Goal: Task Accomplishment & Management: Use online tool/utility

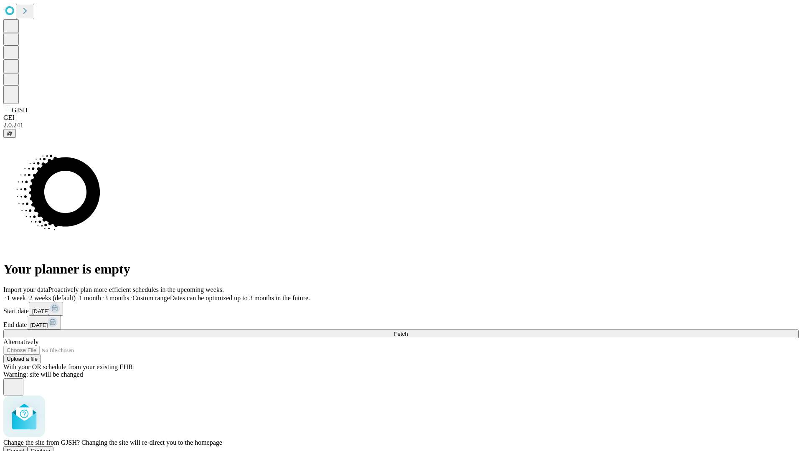
click at [51, 448] on span "Confirm" at bounding box center [41, 451] width 20 height 6
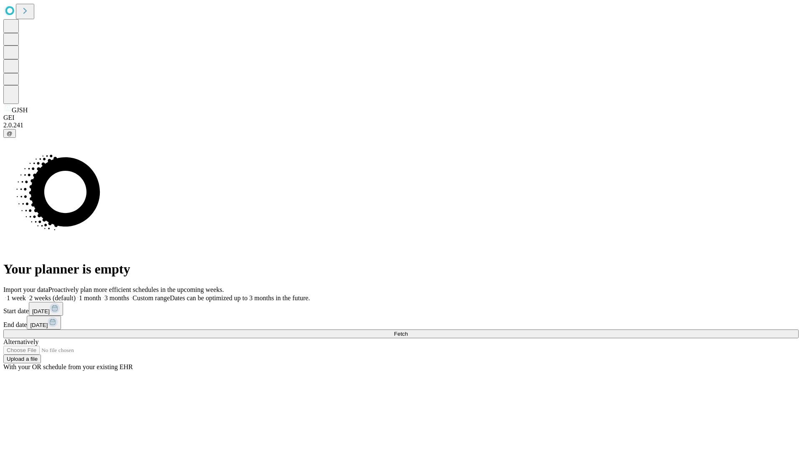
click at [101, 295] on label "1 month" at bounding box center [88, 298] width 25 height 7
click at [408, 331] on span "Fetch" at bounding box center [401, 334] width 14 height 6
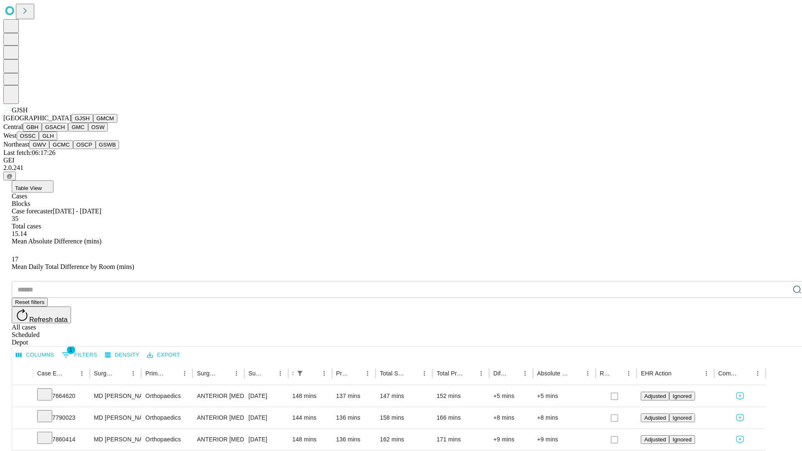
click at [93, 123] on button "GMCM" at bounding box center [105, 118] width 24 height 9
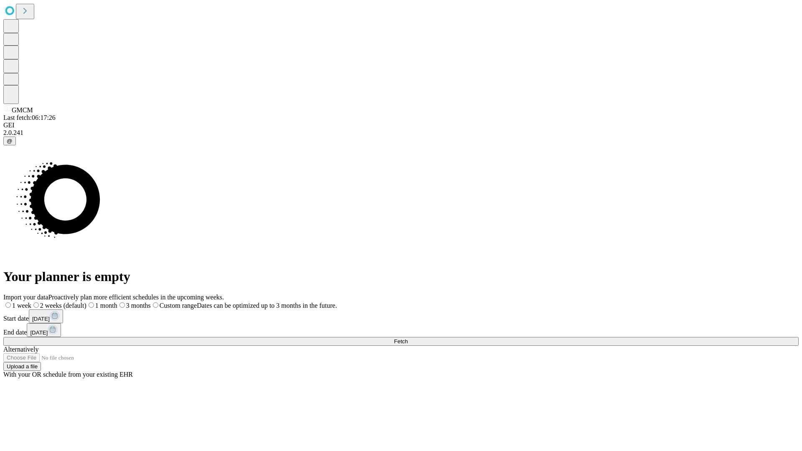
click at [117, 302] on label "1 month" at bounding box center [102, 305] width 31 height 7
click at [408, 338] on span "Fetch" at bounding box center [401, 341] width 14 height 6
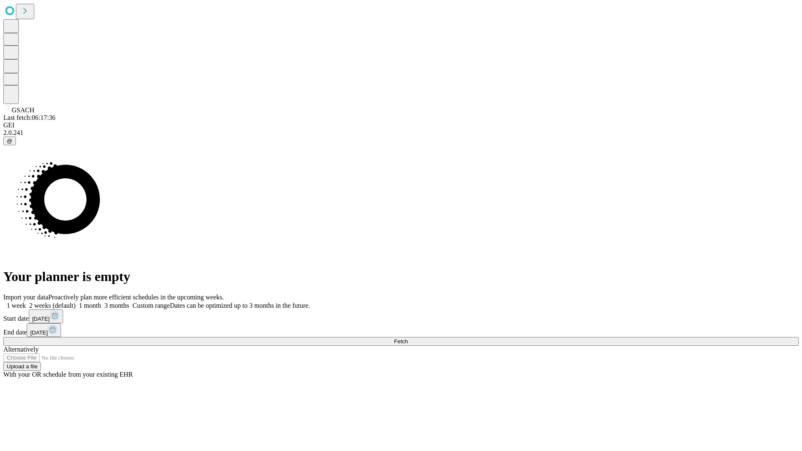
click at [101, 302] on label "1 month" at bounding box center [88, 305] width 25 height 7
click at [408, 338] on span "Fetch" at bounding box center [401, 341] width 14 height 6
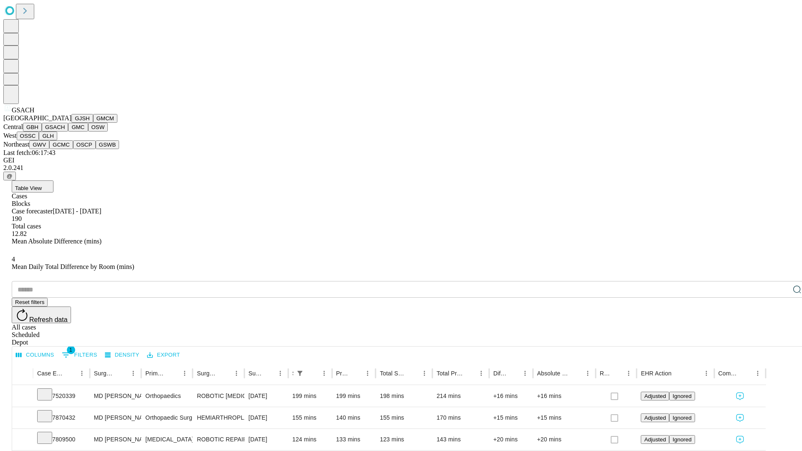
click at [68, 132] on button "GMC" at bounding box center [78, 127] width 20 height 9
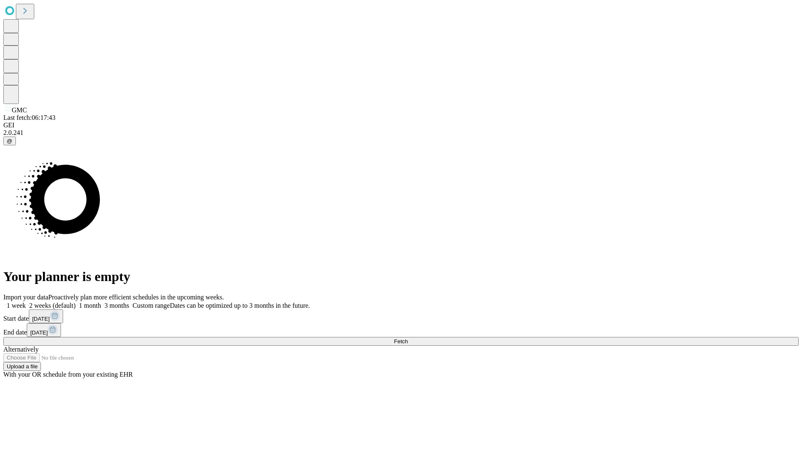
click at [408, 338] on span "Fetch" at bounding box center [401, 341] width 14 height 6
click at [101, 302] on label "1 month" at bounding box center [88, 305] width 25 height 7
click at [408, 338] on span "Fetch" at bounding box center [401, 341] width 14 height 6
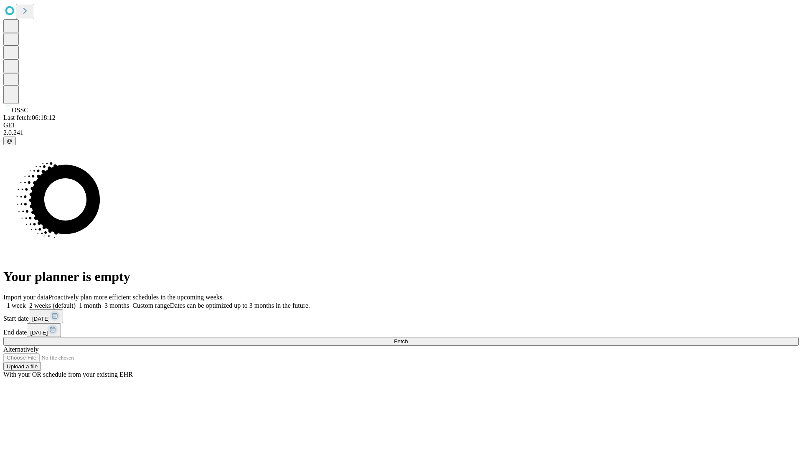
click at [101, 302] on label "1 month" at bounding box center [88, 305] width 25 height 7
click at [408, 338] on span "Fetch" at bounding box center [401, 341] width 14 height 6
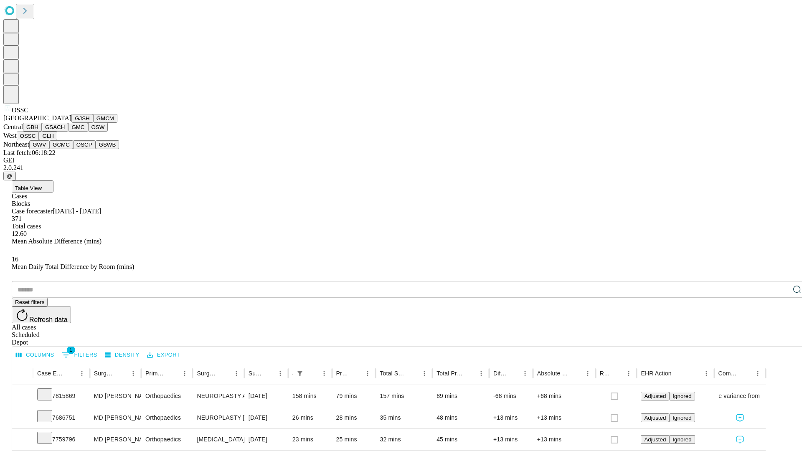
click at [57, 140] on button "GLH" at bounding box center [48, 136] width 18 height 9
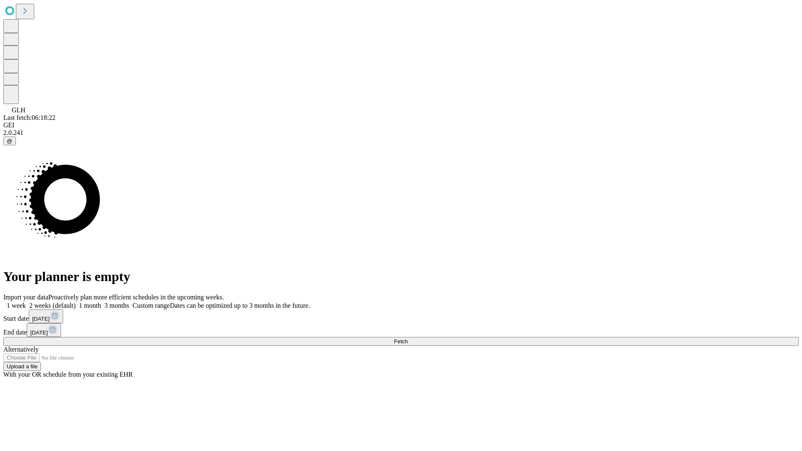
click at [101, 302] on label "1 month" at bounding box center [88, 305] width 25 height 7
click at [408, 338] on span "Fetch" at bounding box center [401, 341] width 14 height 6
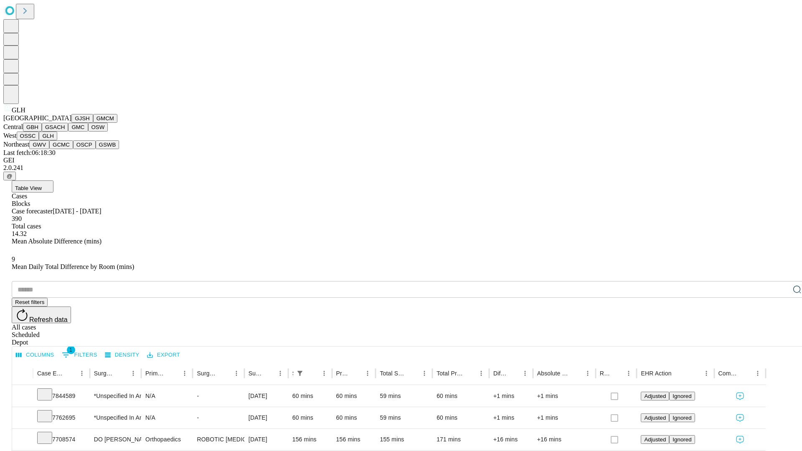
click at [49, 149] on button "GWV" at bounding box center [39, 144] width 20 height 9
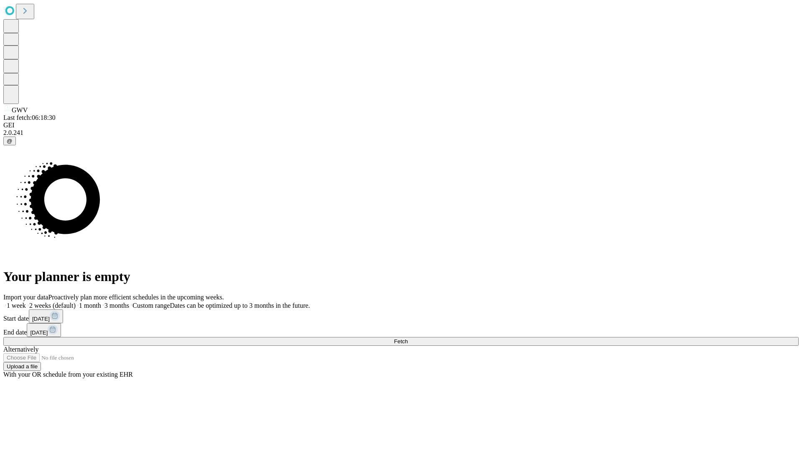
click at [101, 302] on label "1 month" at bounding box center [88, 305] width 25 height 7
click at [408, 338] on span "Fetch" at bounding box center [401, 341] width 14 height 6
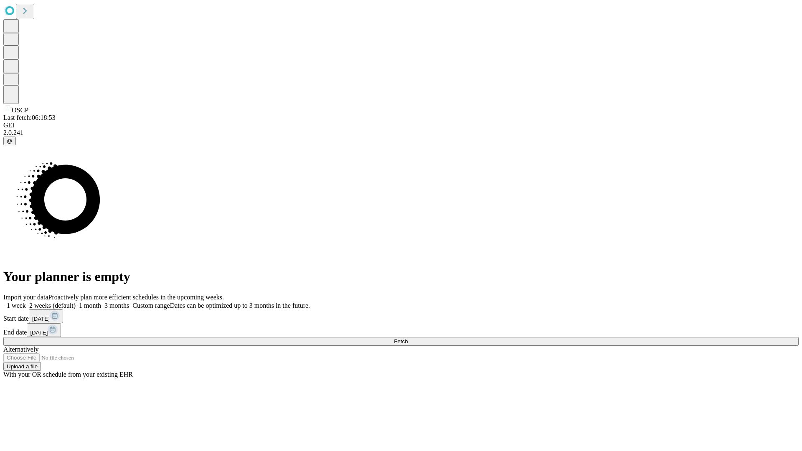
click at [408, 338] on span "Fetch" at bounding box center [401, 341] width 14 height 6
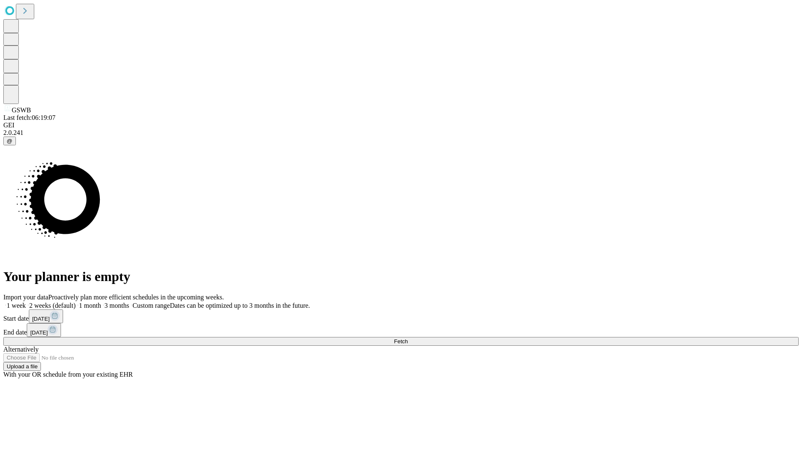
click at [101, 302] on label "1 month" at bounding box center [88, 305] width 25 height 7
click at [408, 338] on span "Fetch" at bounding box center [401, 341] width 14 height 6
